Goal: Communication & Community: Answer question/provide support

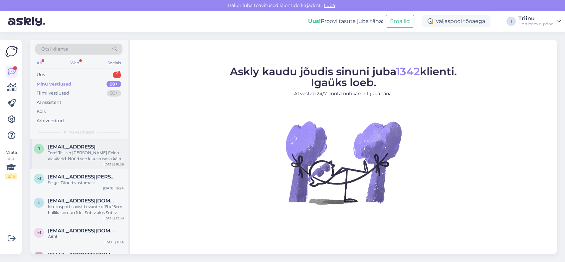
click at [77, 149] on span "[EMAIL_ADDRESS]" at bounding box center [72, 147] width 48 height 6
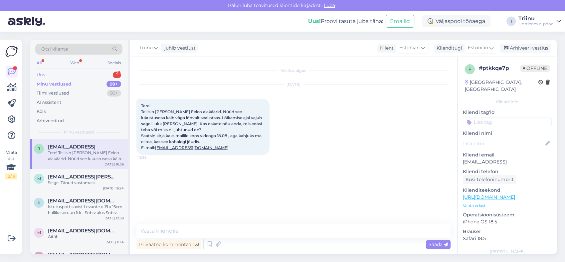
click at [98, 70] on div "Uus 1" at bounding box center [78, 74] width 87 height 9
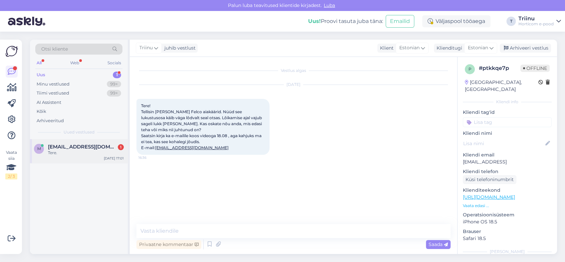
click at [64, 145] on span "[EMAIL_ADDRESS][DOMAIN_NAME]" at bounding box center [82, 147] width 69 height 6
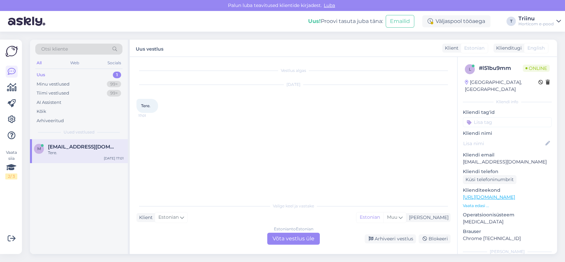
click at [296, 238] on div "Estonian to Estonian Võta vestlus üle" at bounding box center [293, 239] width 53 height 12
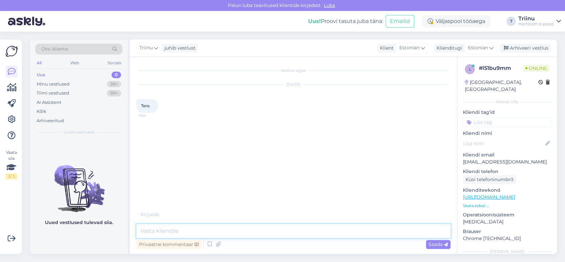
click at [212, 232] on textarea at bounding box center [293, 231] width 314 height 14
type textarea "Tere"
type textarea "Kuidas saan abiks olla?"
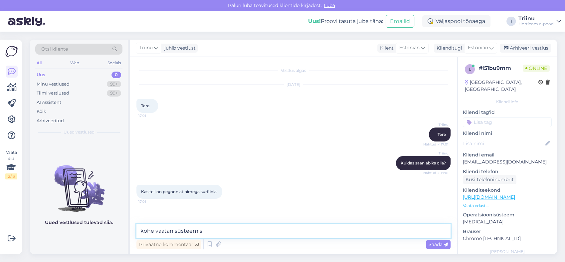
type textarea "kohe vaatan süsteemist"
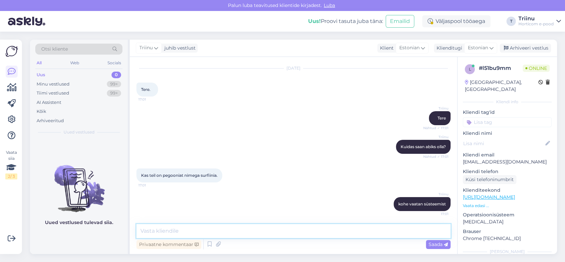
click at [239, 228] on textarea at bounding box center [293, 231] width 314 height 14
paste textarea "[URL][DOMAIN_NAME]"
click at [178, 230] on textarea "jah, on olemas [URL][DOMAIN_NAME]" at bounding box center [293, 231] width 314 height 14
type textarea "jah, on olemas [PERSON_NAME] saab tellida siit: [URL][DOMAIN_NAME]"
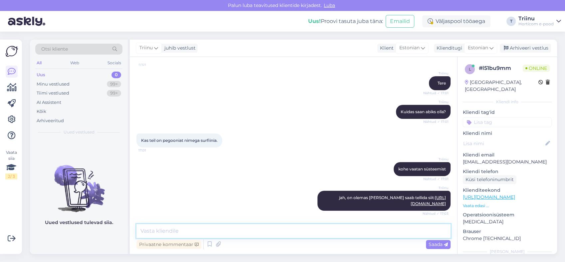
scroll to position [51, 0]
